Goal: Navigation & Orientation: Find specific page/section

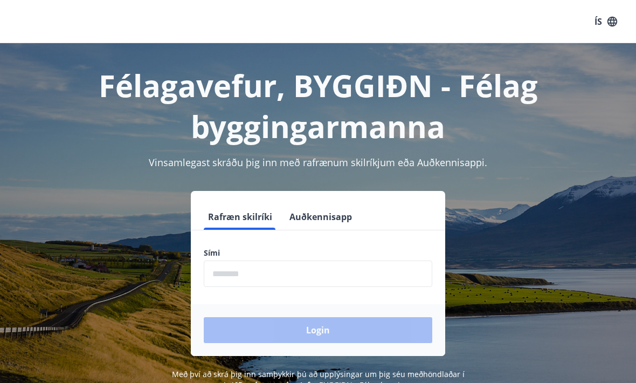
click at [285, 272] on input "phone" at bounding box center [318, 273] width 228 height 26
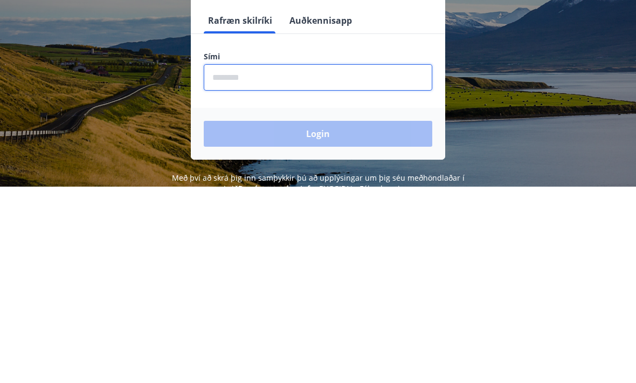
type input "********"
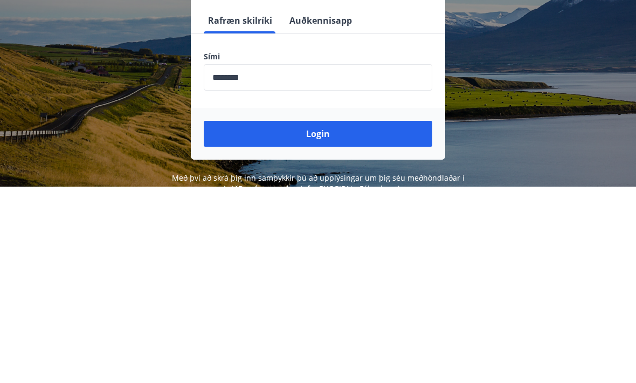
scroll to position [169, 0]
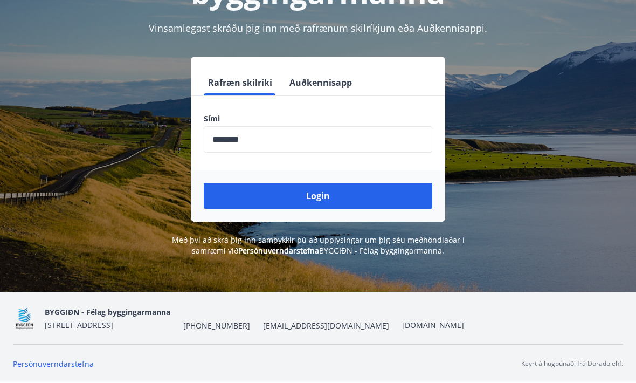
click at [323, 183] on button "Login" at bounding box center [318, 196] width 228 height 26
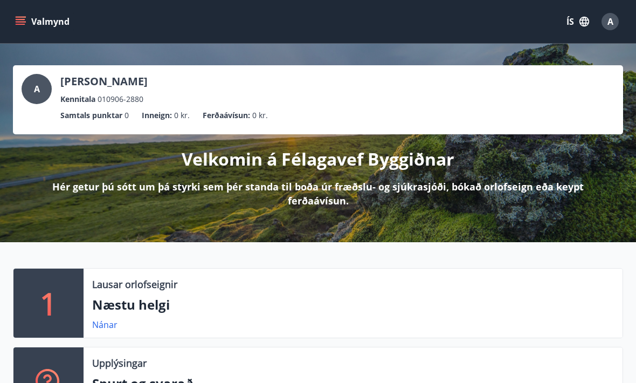
click at [30, 19] on button "Valmynd" at bounding box center [43, 21] width 61 height 19
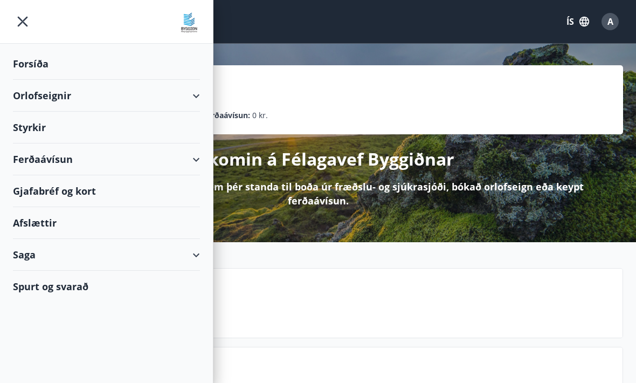
click at [148, 80] on div "Styrkir" at bounding box center [106, 64] width 187 height 32
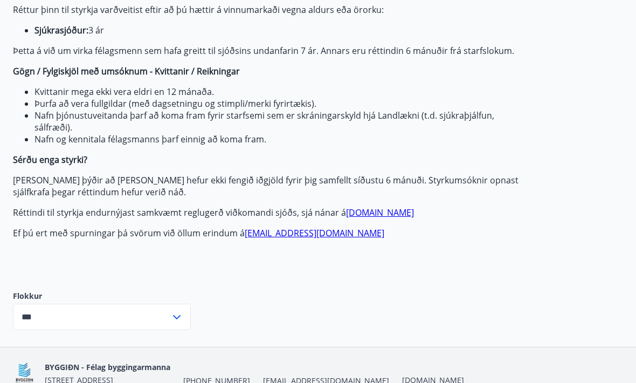
scroll to position [198, 0]
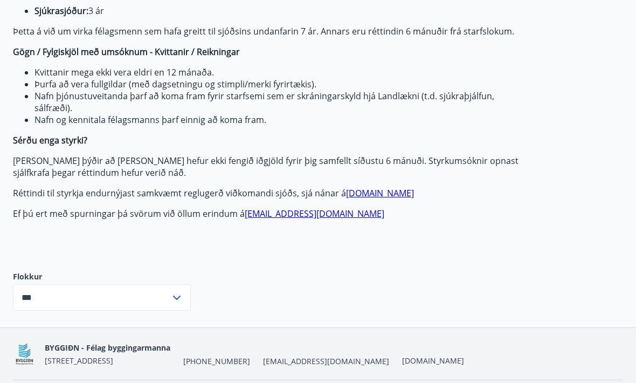
click at [154, 297] on input "***" at bounding box center [91, 297] width 157 height 26
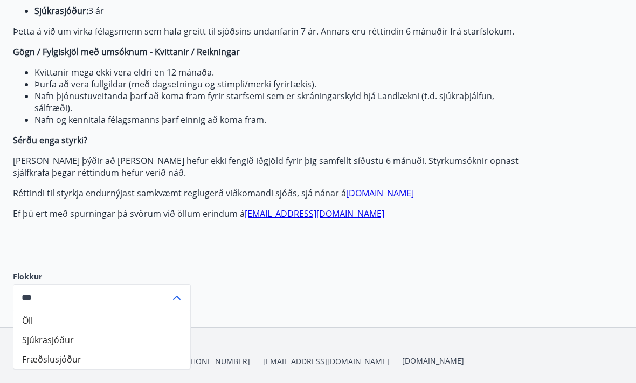
scroll to position [209, 0]
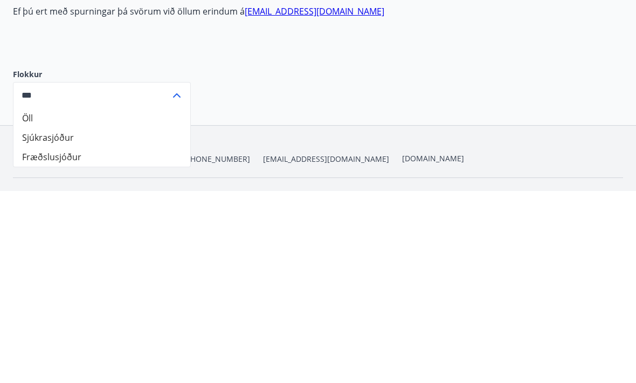
click at [120, 320] on li "Sjúkrasjóður" at bounding box center [101, 329] width 177 height 19
type input "**********"
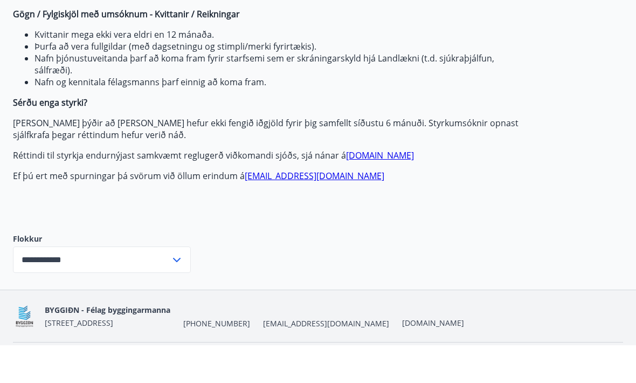
scroll to position [198, 0]
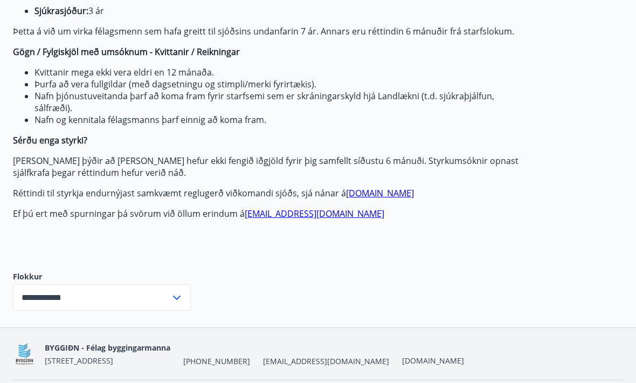
click at [136, 281] on label "Flokkur" at bounding box center [102, 277] width 178 height 11
click at [166, 305] on input "**********" at bounding box center [91, 297] width 157 height 26
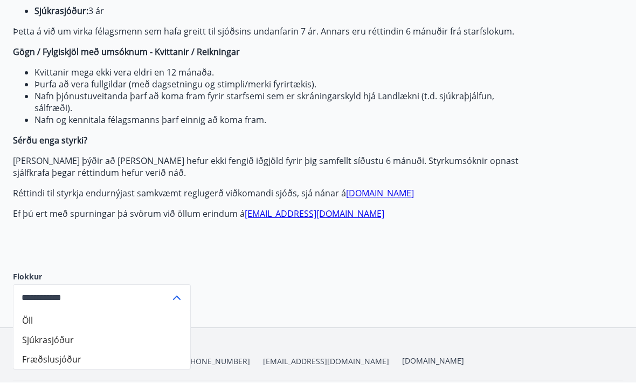
click at [75, 341] on li "Sjúkrasjóður" at bounding box center [101, 339] width 177 height 19
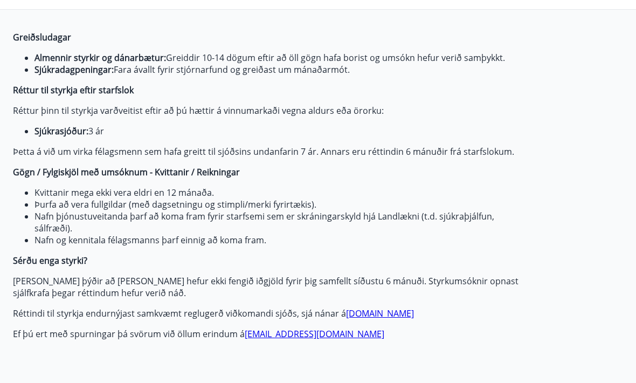
scroll to position [0, 0]
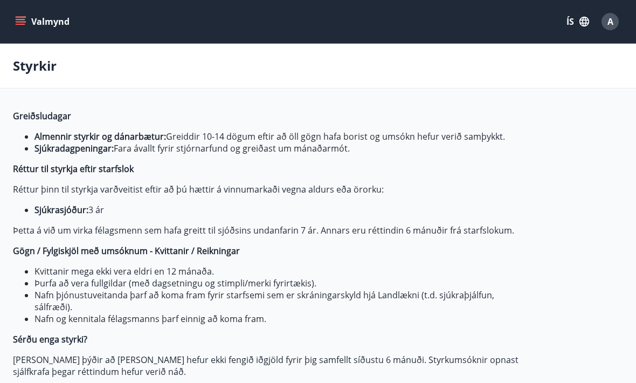
click at [40, 27] on button "Valmynd" at bounding box center [43, 21] width 61 height 19
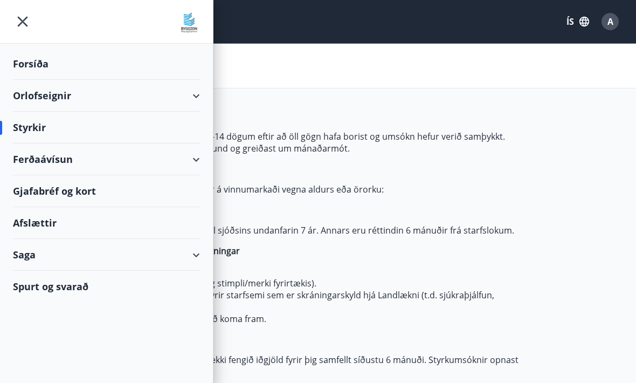
click at [190, 87] on div "Orlofseignir" at bounding box center [106, 96] width 187 height 32
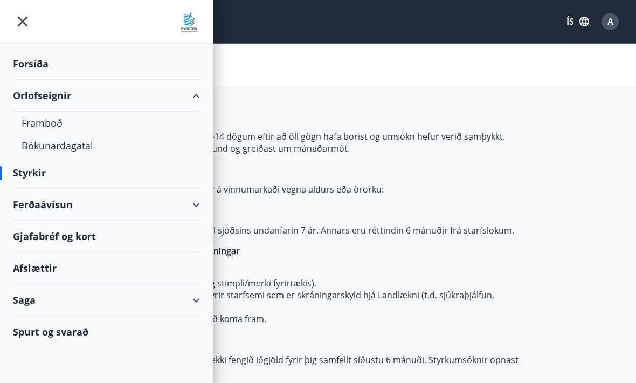
click at [189, 109] on div "Orlofseignir" at bounding box center [106, 96] width 187 height 32
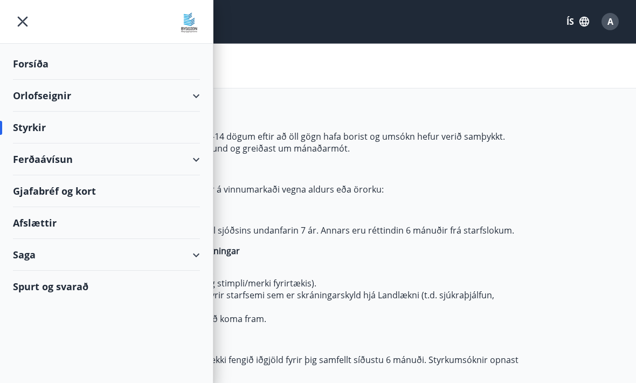
click at [193, 168] on div "Ferðaávísun" at bounding box center [106, 159] width 187 height 32
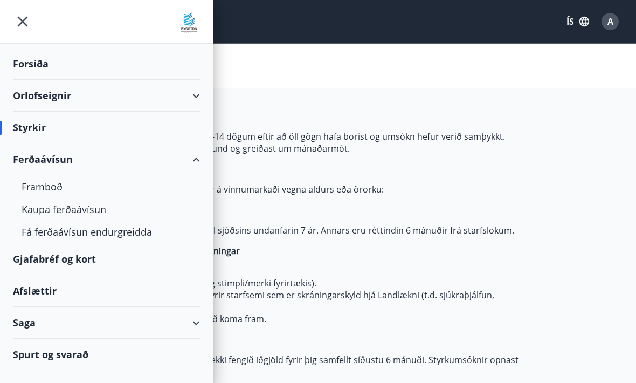
click at [198, 158] on div "Ferðaávísun" at bounding box center [106, 159] width 187 height 32
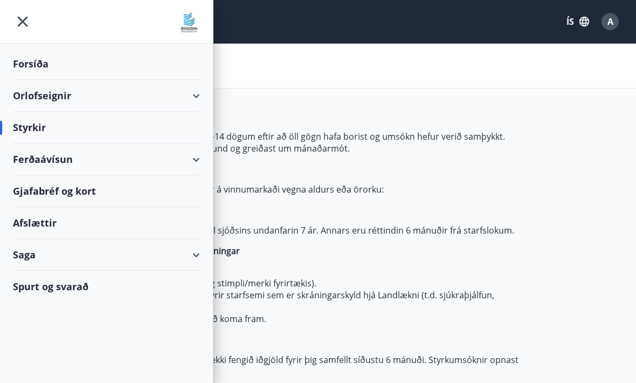
click at [67, 197] on div "Gjafabréf og kort" at bounding box center [106, 191] width 187 height 32
click at [31, 231] on div "Afslættir" at bounding box center [106, 223] width 187 height 32
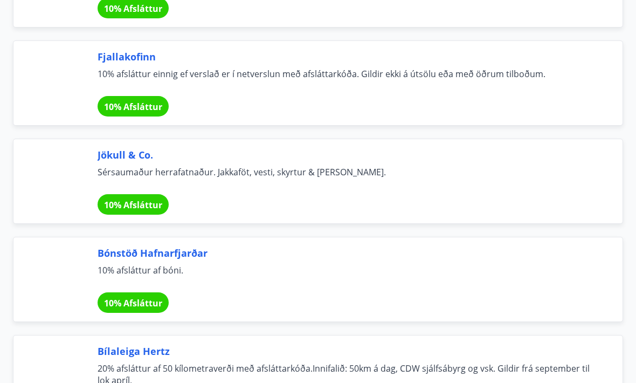
scroll to position [6745, 0]
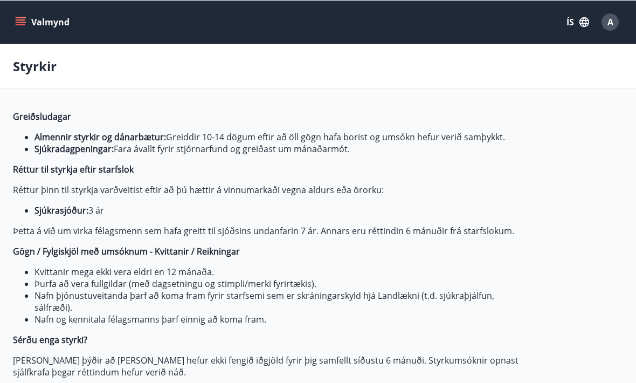
type input "***"
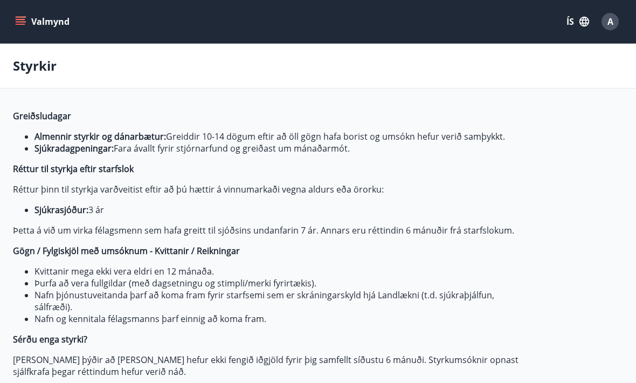
click at [41, 18] on button "Valmynd" at bounding box center [43, 21] width 61 height 19
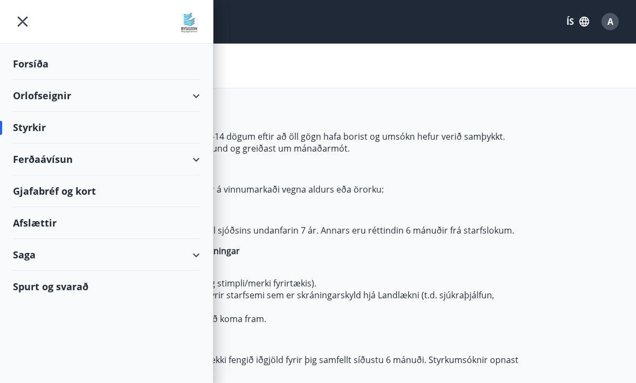
click at [201, 249] on icon at bounding box center [196, 254] width 13 height 13
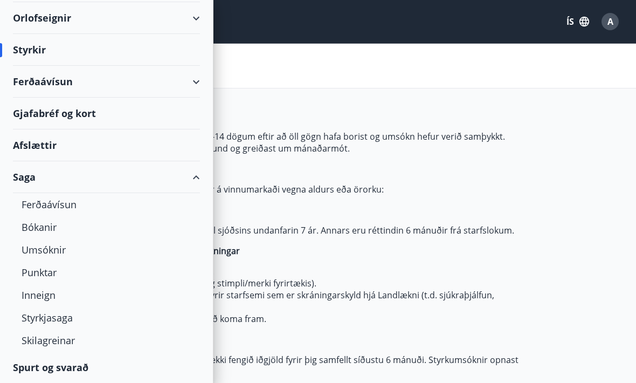
scroll to position [78, 0]
click at [59, 251] on div "Umsóknir" at bounding box center [107, 249] width 170 height 23
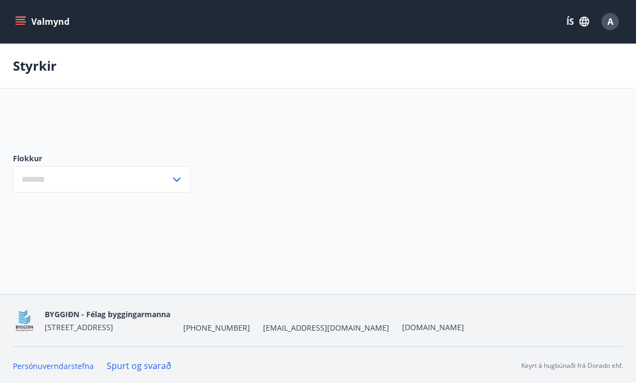
type input "***"
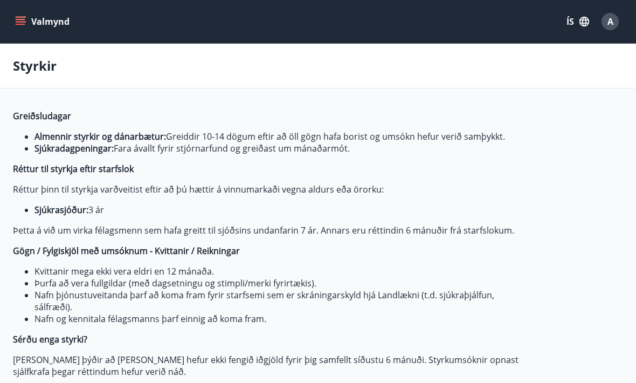
click at [55, 19] on button "Valmynd" at bounding box center [43, 21] width 61 height 19
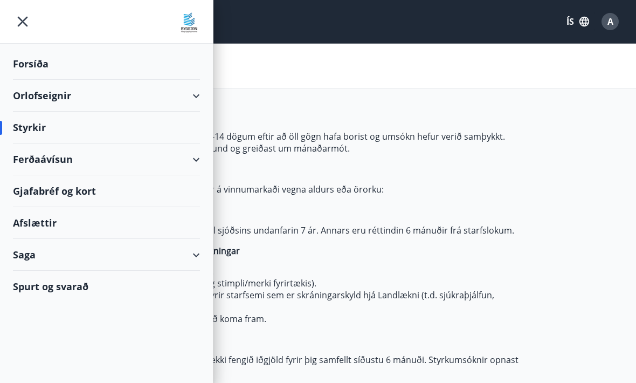
click at [133, 291] on div "Spurt og svarað" at bounding box center [106, 285] width 187 height 31
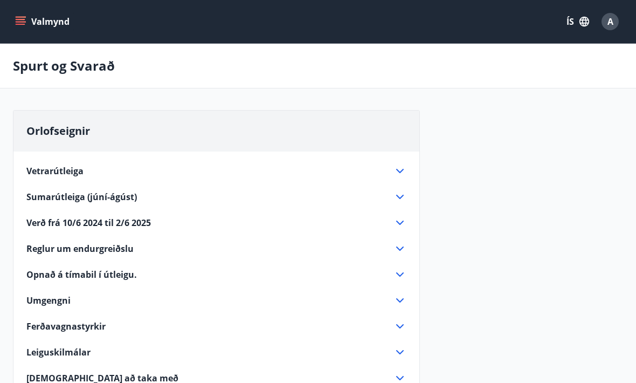
click at [52, 27] on button "Valmynd" at bounding box center [43, 21] width 61 height 19
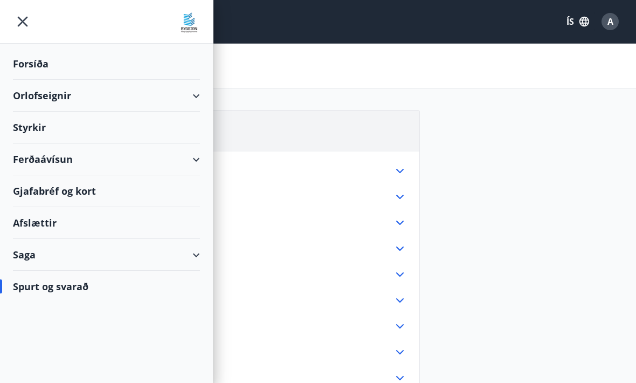
click at [179, 80] on div "Styrkir" at bounding box center [106, 64] width 187 height 32
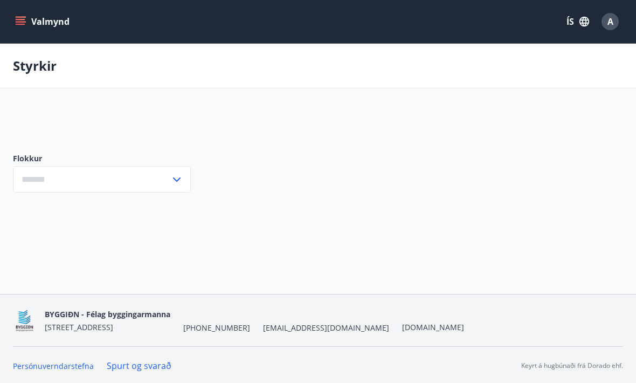
type input "***"
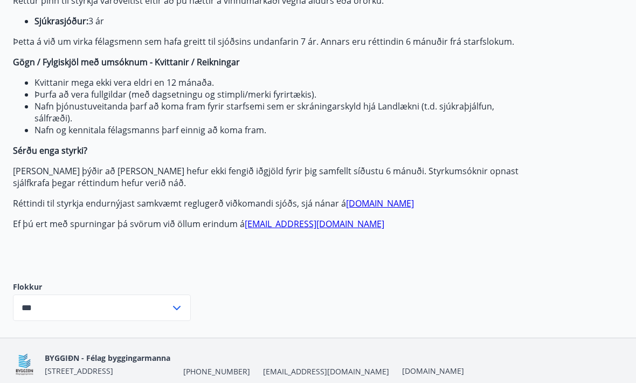
scroll to position [198, 0]
